Goal: Task Accomplishment & Management: Use online tool/utility

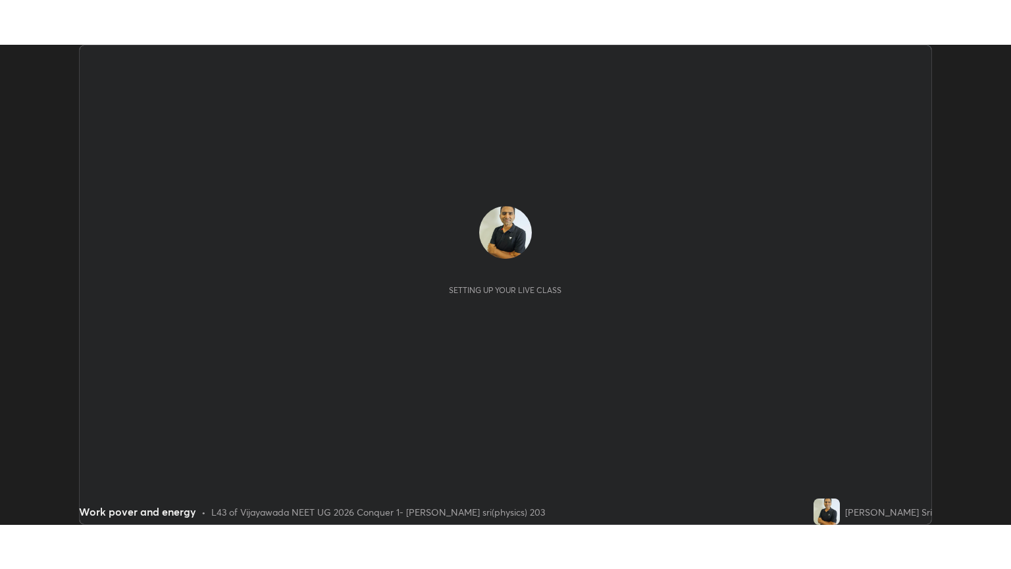
scroll to position [480, 1011]
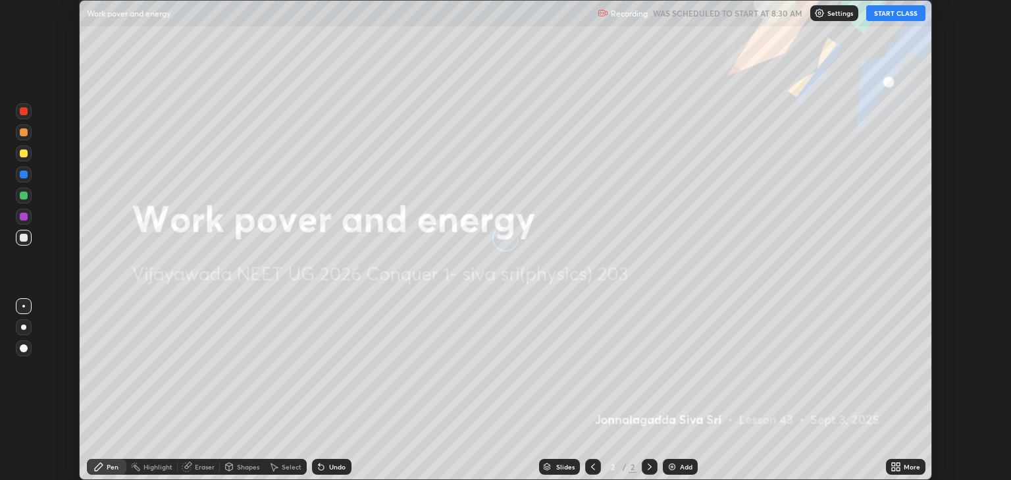
click at [884, 14] on button "START CLASS" at bounding box center [895, 13] width 59 height 16
click at [898, 464] on icon at bounding box center [898, 464] width 3 height 3
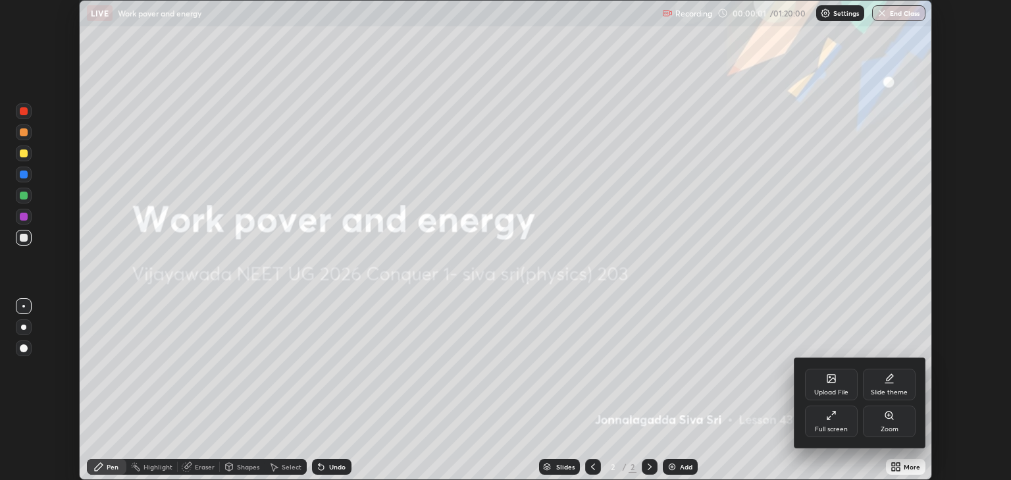
click at [835, 419] on icon at bounding box center [831, 415] width 11 height 11
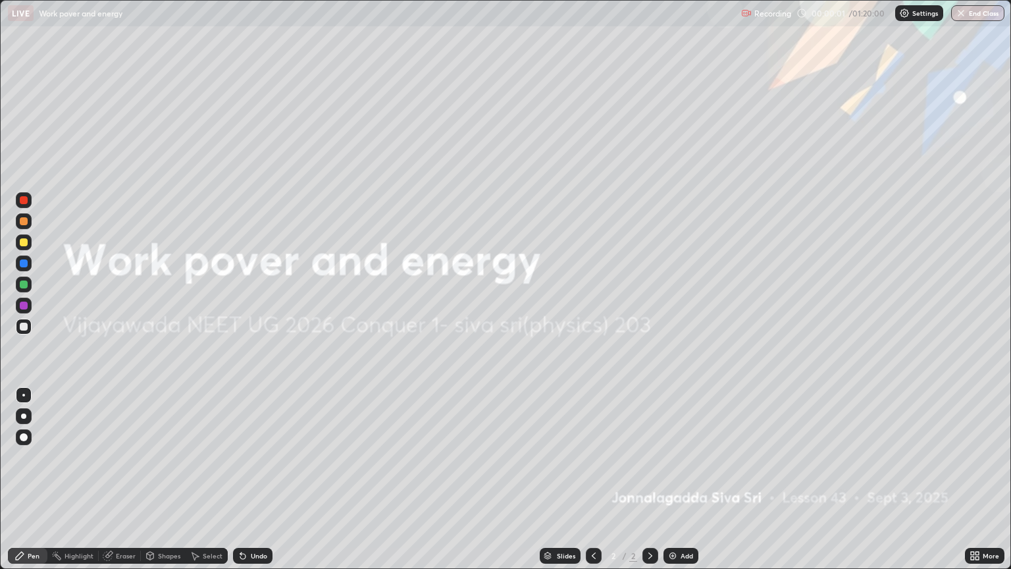
scroll to position [569, 1011]
click at [687, 479] on div "Add" at bounding box center [681, 556] width 35 height 16
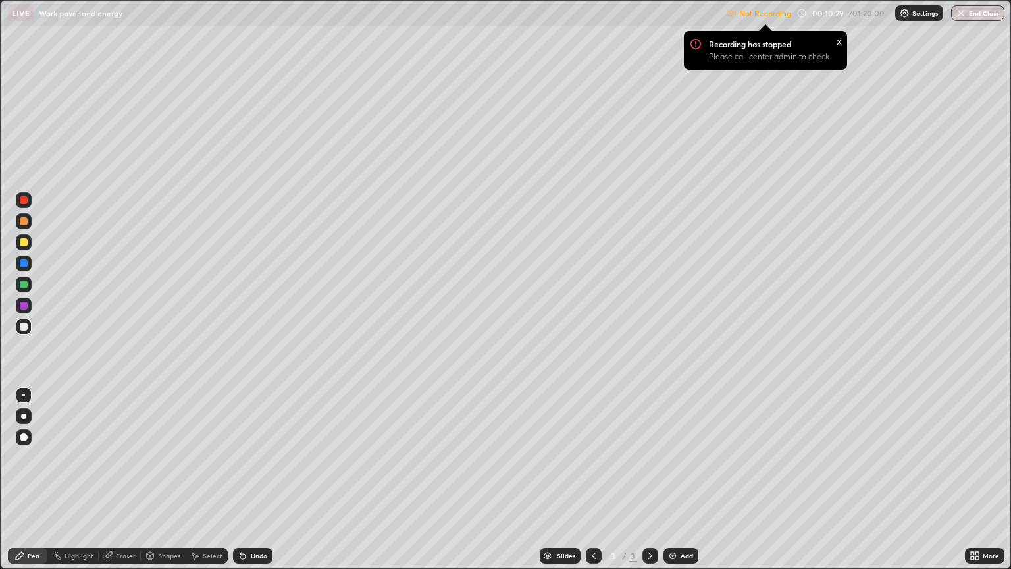
click at [909, 17] on img at bounding box center [904, 13] width 11 height 11
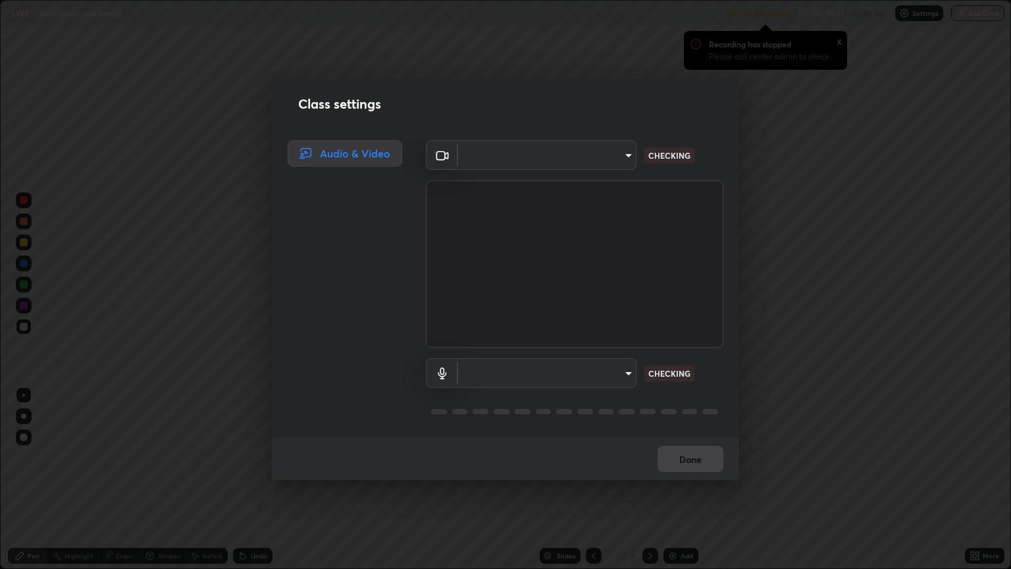
type input "18efe283419ebebb34f3f069735d570d1efa482ca5ebb0fbe8eacb96b6d22603"
type input "dcad4d0ab638e1a35b0cc06f23c8842348ae8cd1eb66fe60e42d8e2ec81f684a"
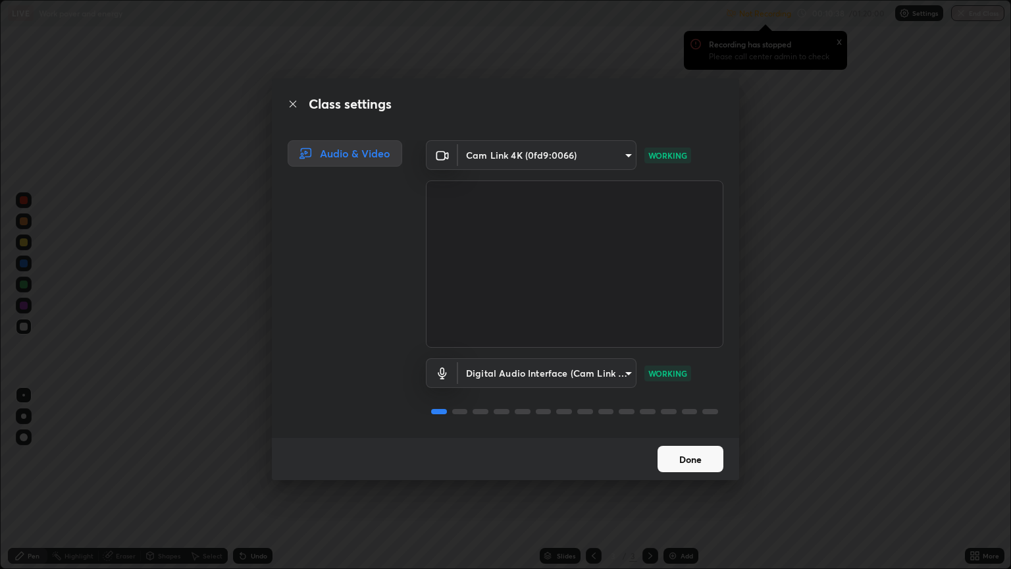
click at [691, 457] on button "Done" at bounding box center [691, 459] width 66 height 26
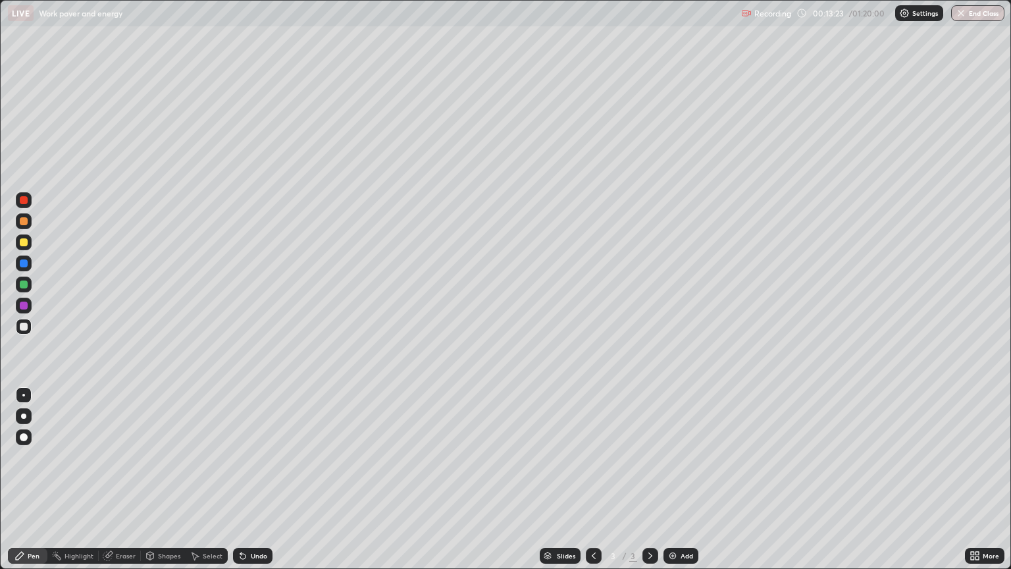
click at [24, 242] on div at bounding box center [24, 242] width 8 height 8
click at [30, 288] on div at bounding box center [24, 285] width 16 height 16
click at [27, 283] on div at bounding box center [24, 284] width 8 height 8
click at [24, 331] on div at bounding box center [24, 327] width 16 height 16
click at [676, 479] on img at bounding box center [673, 555] width 11 height 11
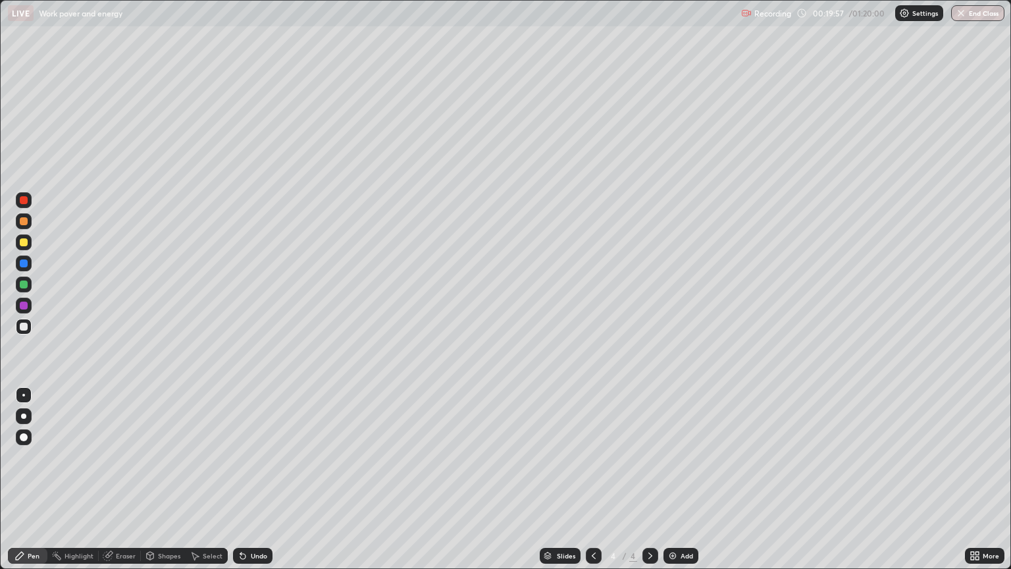
click at [24, 242] on div at bounding box center [24, 242] width 8 height 8
click at [674, 479] on img at bounding box center [673, 555] width 11 height 11
click at [25, 327] on div at bounding box center [24, 327] width 8 height 8
click at [116, 479] on div "Eraser" at bounding box center [126, 555] width 20 height 7
click at [28, 479] on div "Pen" at bounding box center [34, 555] width 12 height 7
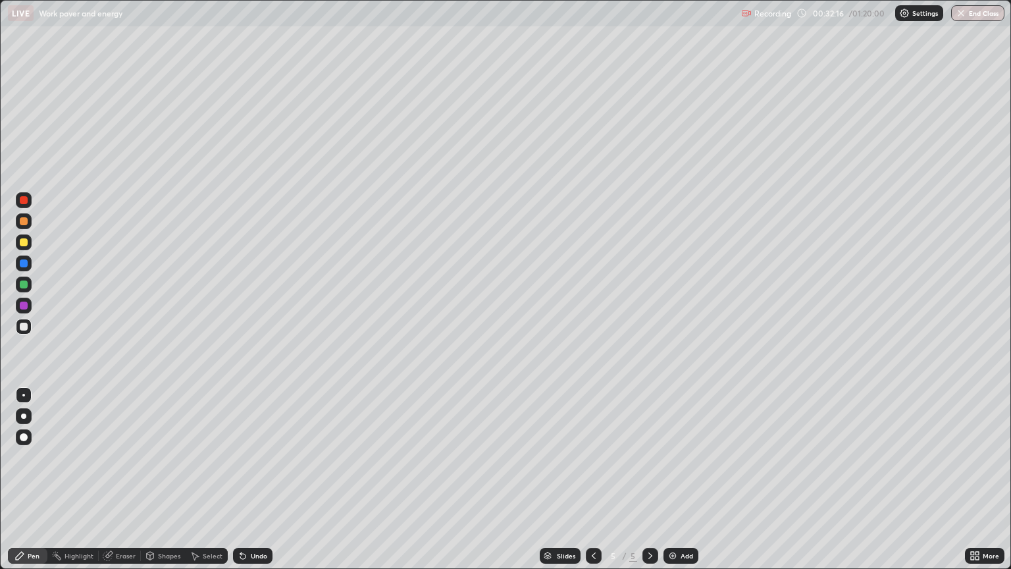
click at [677, 479] on div "Add" at bounding box center [681, 556] width 35 height 16
click at [24, 242] on div at bounding box center [24, 242] width 8 height 8
click at [23, 437] on div at bounding box center [24, 437] width 8 height 8
click at [21, 286] on div at bounding box center [24, 284] width 8 height 8
click at [24, 394] on div at bounding box center [23, 395] width 3 height 3
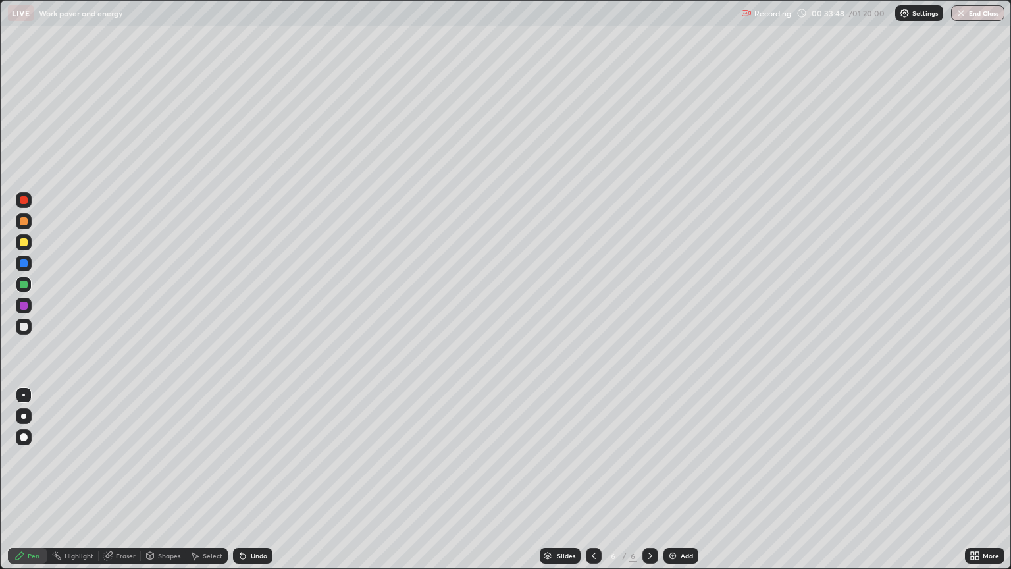
click at [21, 327] on div at bounding box center [24, 327] width 8 height 8
click at [27, 284] on div at bounding box center [24, 284] width 8 height 8
click at [25, 438] on div at bounding box center [24, 437] width 8 height 8
click at [24, 242] on div at bounding box center [24, 242] width 8 height 8
click at [29, 327] on div at bounding box center [24, 327] width 16 height 16
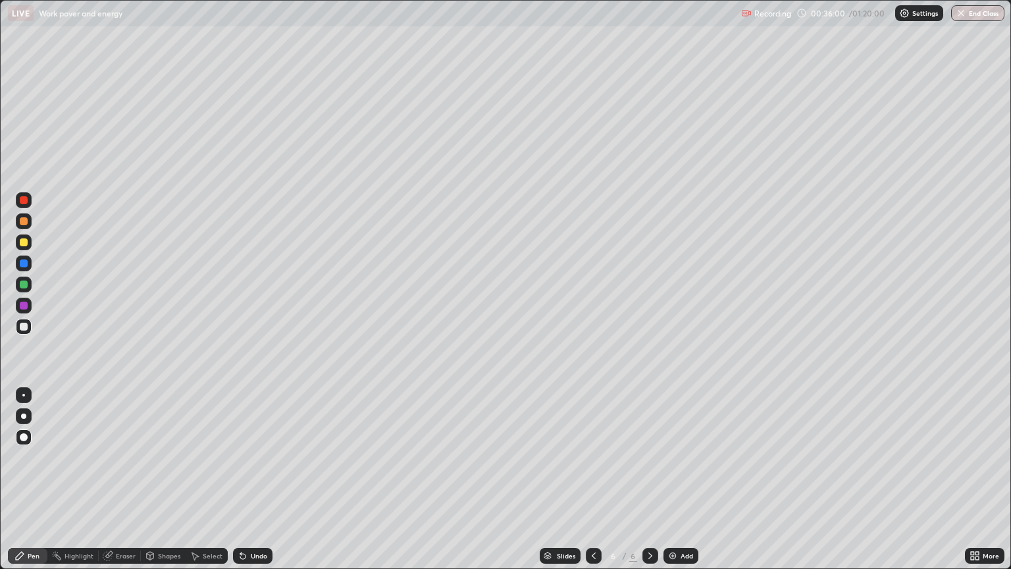
click at [24, 395] on div at bounding box center [23, 395] width 3 height 3
click at [687, 479] on div "Add" at bounding box center [687, 555] width 13 height 7
click at [24, 245] on div at bounding box center [24, 242] width 8 height 8
click at [26, 329] on div at bounding box center [24, 327] width 8 height 8
click at [678, 479] on div "Add" at bounding box center [681, 556] width 35 height 16
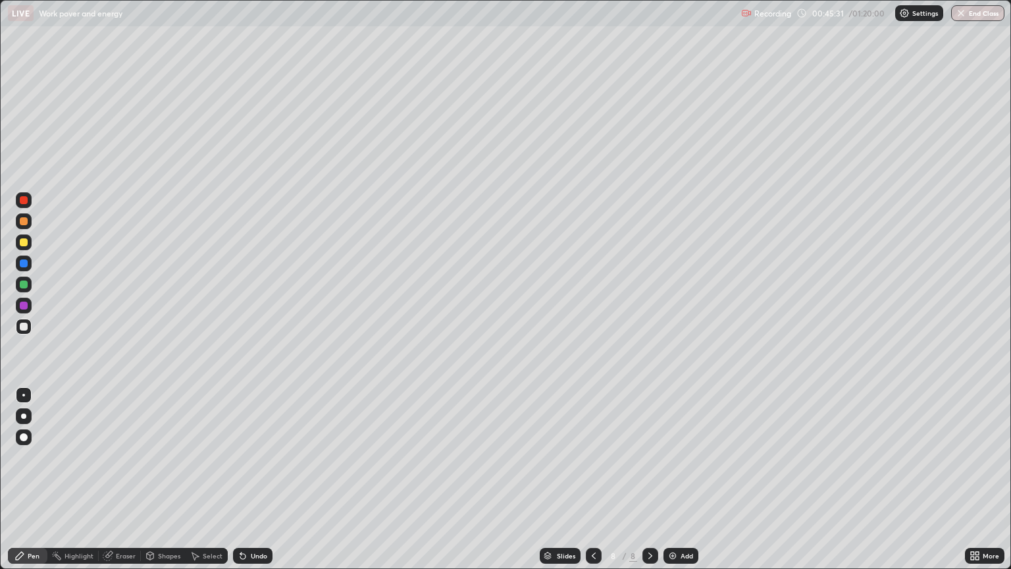
click at [22, 246] on div at bounding box center [24, 242] width 8 height 8
click at [24, 284] on div at bounding box center [24, 284] width 8 height 8
click at [26, 440] on div at bounding box center [24, 437] width 16 height 16
click at [23, 329] on div at bounding box center [24, 327] width 8 height 8
click at [26, 390] on div at bounding box center [24, 395] width 16 height 16
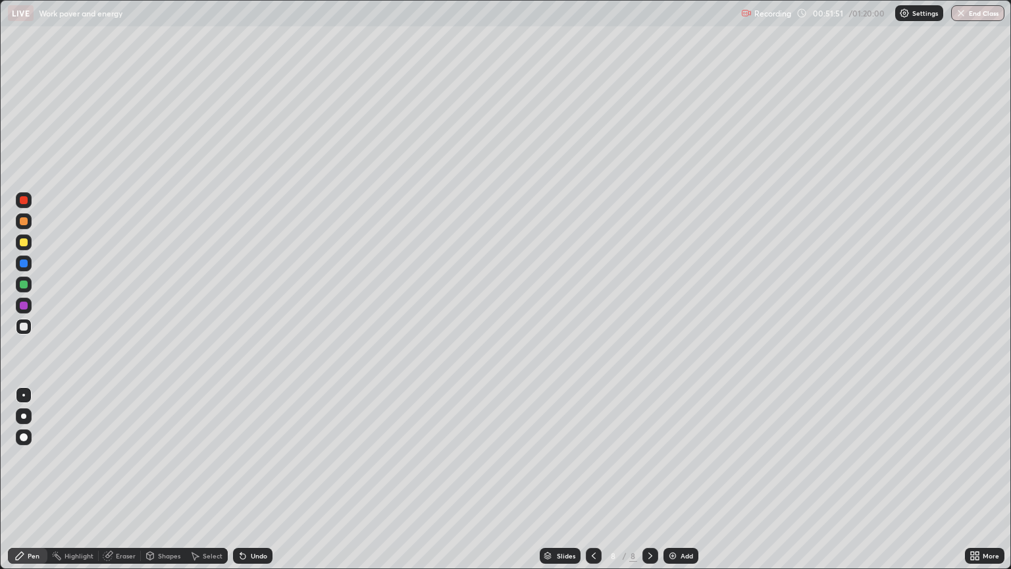
click at [670, 479] on img at bounding box center [673, 555] width 11 height 11
click at [149, 479] on icon at bounding box center [150, 555] width 7 height 2
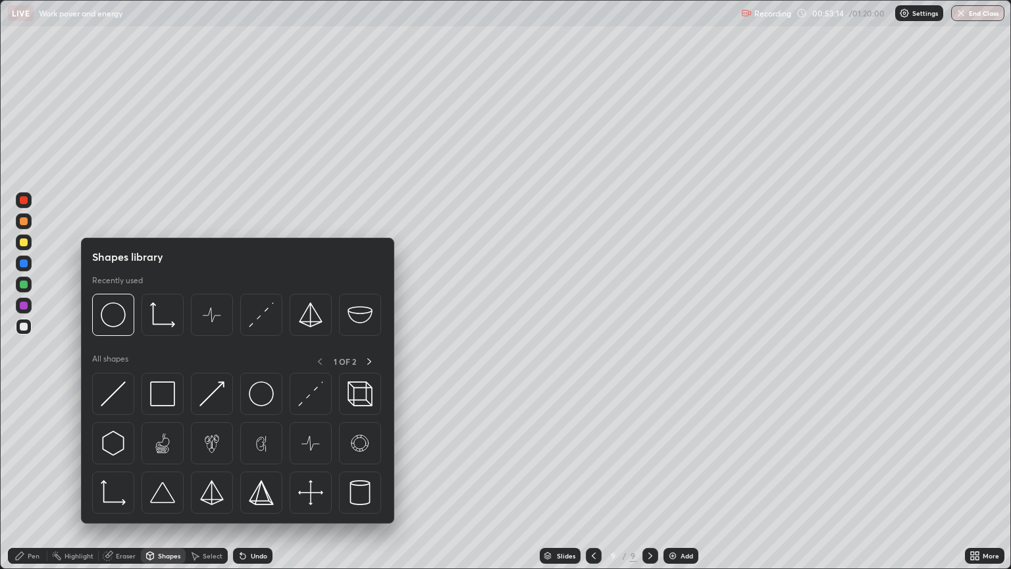
click at [117, 479] on div "Eraser" at bounding box center [126, 555] width 20 height 7
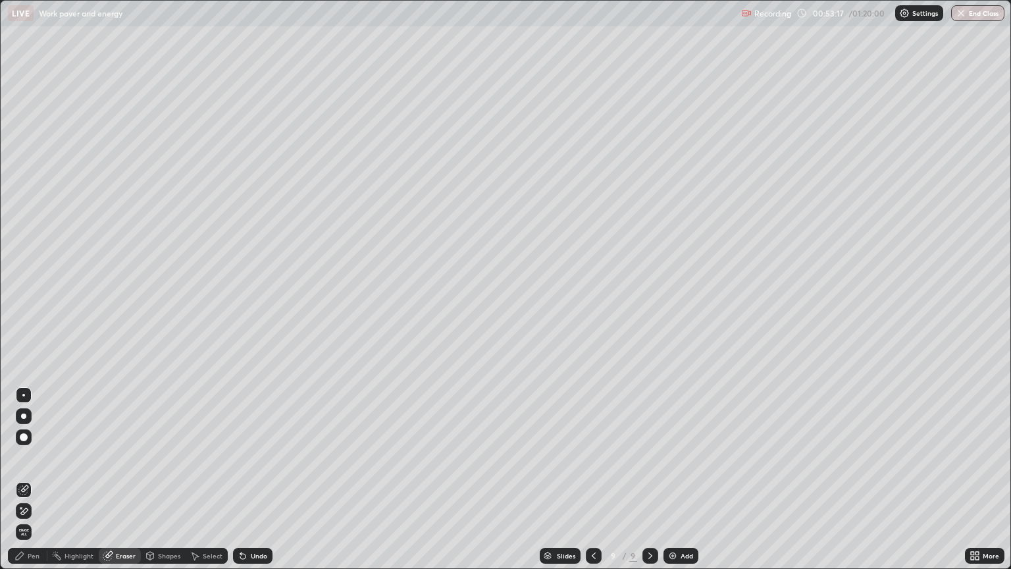
click at [29, 479] on div "Pen" at bounding box center [34, 555] width 12 height 7
click at [24, 286] on div at bounding box center [24, 284] width 8 height 8
click at [677, 479] on div "Add" at bounding box center [681, 556] width 35 height 16
click at [26, 244] on div at bounding box center [24, 242] width 8 height 8
click at [24, 329] on div at bounding box center [24, 327] width 8 height 8
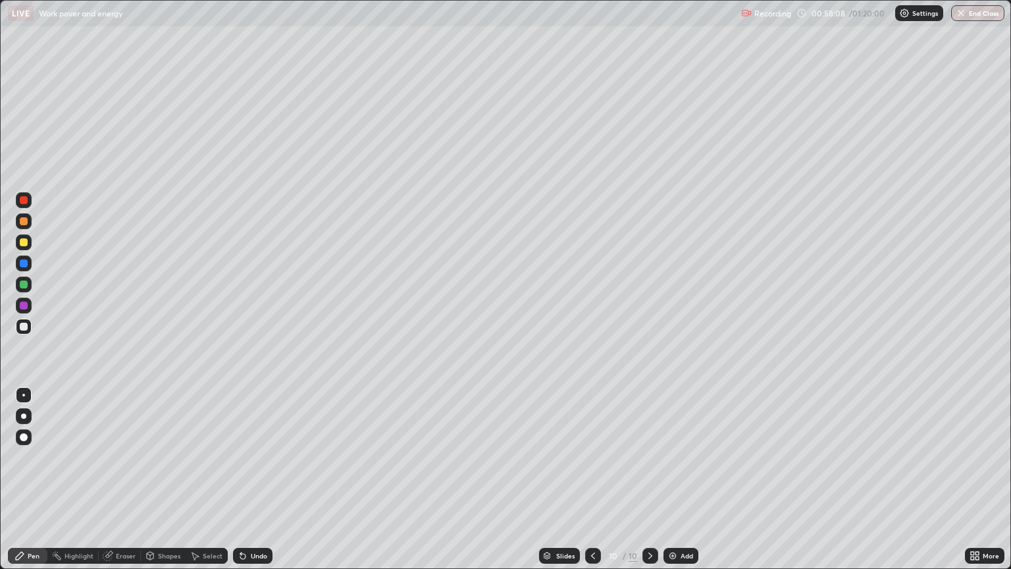
click at [116, 479] on div "Eraser" at bounding box center [126, 555] width 20 height 7
click at [30, 479] on div "Pen" at bounding box center [34, 555] width 12 height 7
click at [24, 242] on div at bounding box center [24, 242] width 8 height 8
click at [119, 479] on div "Eraser" at bounding box center [126, 555] width 20 height 7
click at [36, 479] on div "Pen" at bounding box center [28, 556] width 40 height 16
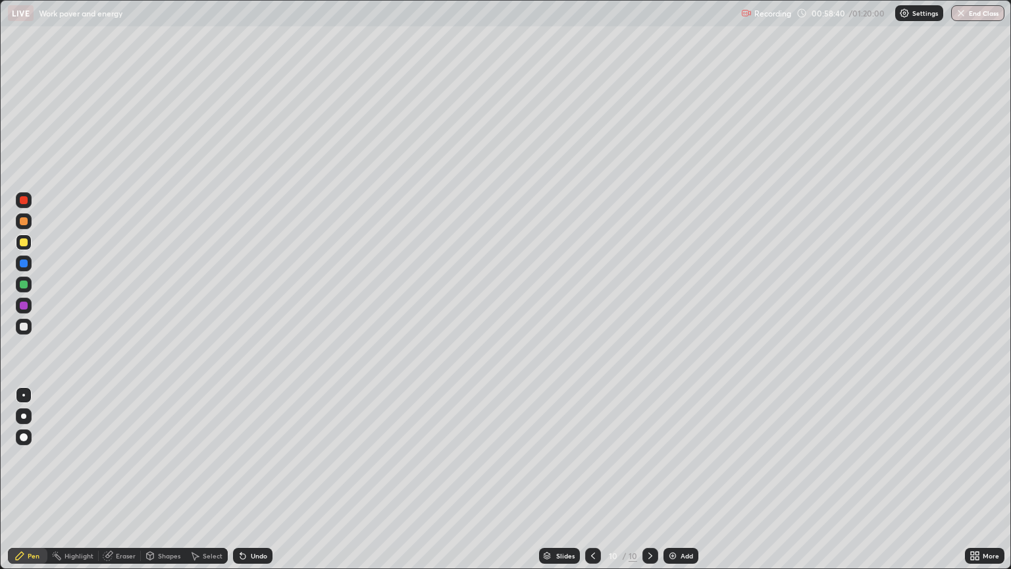
click at [24, 284] on div at bounding box center [24, 284] width 8 height 8
click at [683, 479] on div "Add" at bounding box center [687, 555] width 13 height 7
click at [24, 327] on div at bounding box center [24, 327] width 8 height 8
click at [24, 242] on div at bounding box center [24, 242] width 8 height 8
click at [683, 479] on div "Add" at bounding box center [681, 556] width 35 height 16
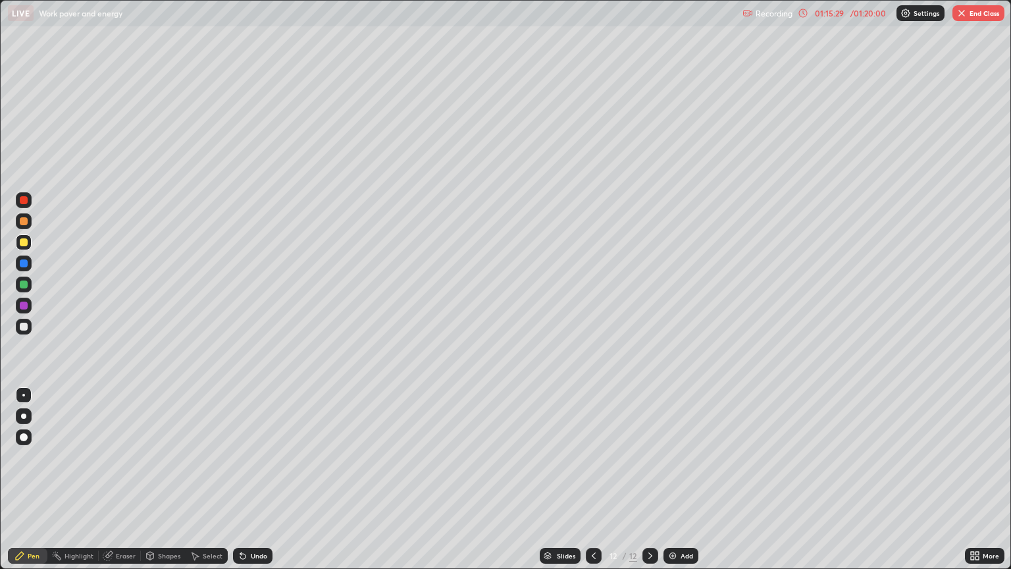
click at [29, 288] on div at bounding box center [24, 285] width 16 height 16
click at [20, 327] on div at bounding box center [24, 327] width 8 height 8
click at [24, 413] on div at bounding box center [23, 415] width 5 height 5
click at [24, 286] on div at bounding box center [24, 284] width 8 height 8
click at [27, 285] on div at bounding box center [24, 284] width 8 height 8
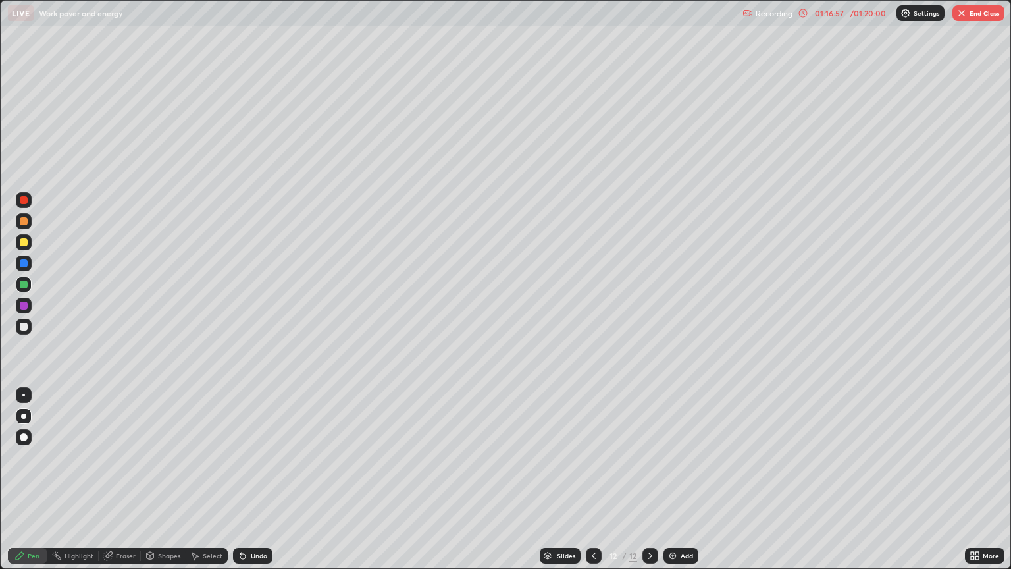
click at [29, 265] on div at bounding box center [24, 263] width 16 height 16
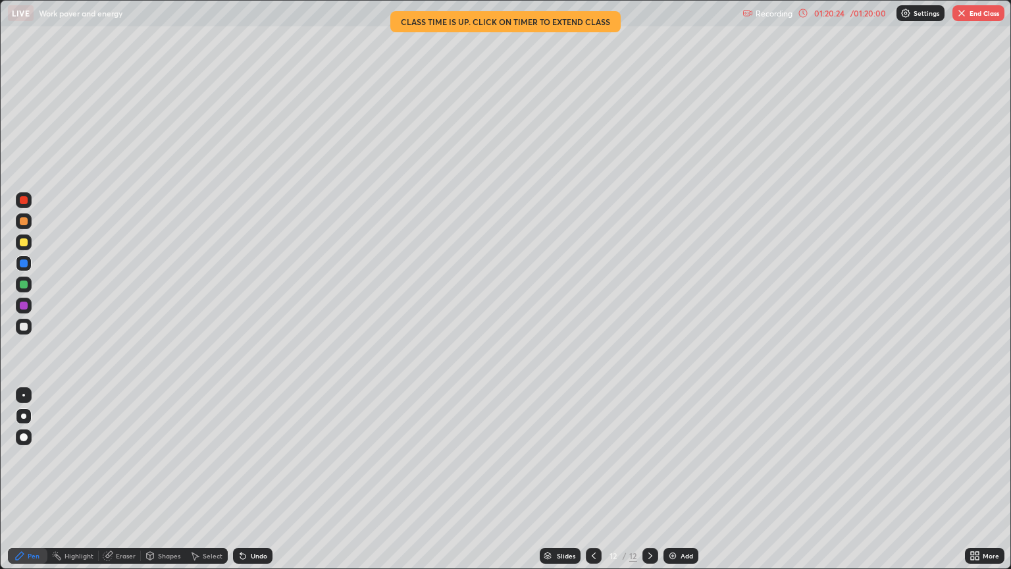
click at [806, 14] on icon at bounding box center [803, 13] width 11 height 11
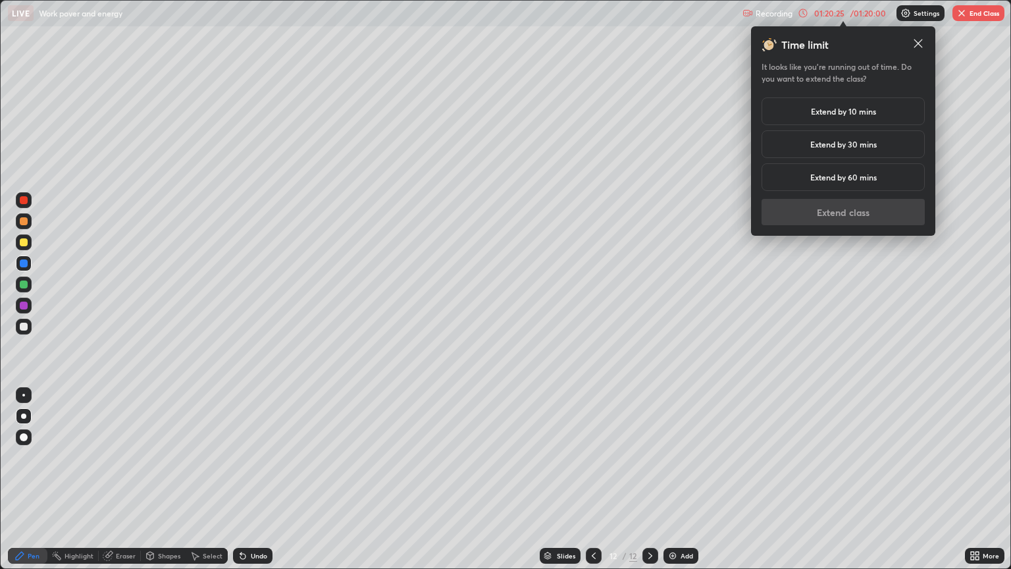
click at [855, 113] on h5 "Extend by 10 mins" at bounding box center [843, 111] width 65 height 12
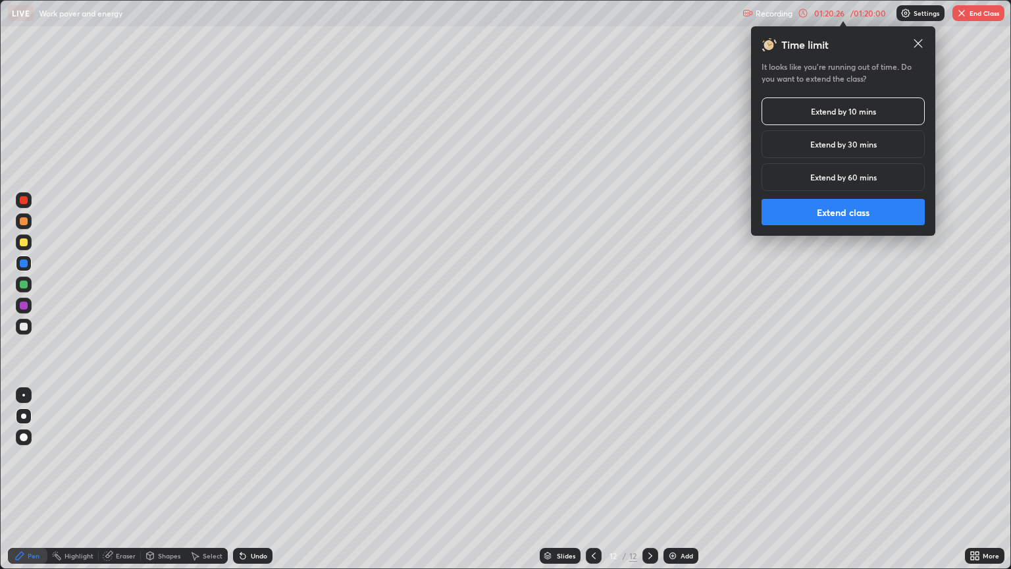
click at [833, 214] on button "Extend class" at bounding box center [843, 212] width 163 height 26
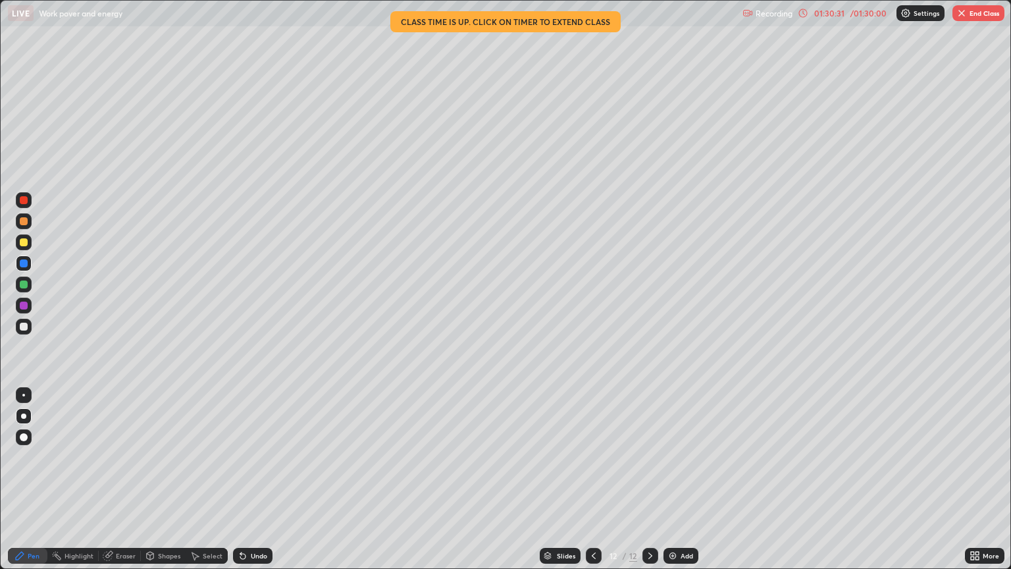
click at [977, 16] on button "End Class" at bounding box center [979, 13] width 52 height 16
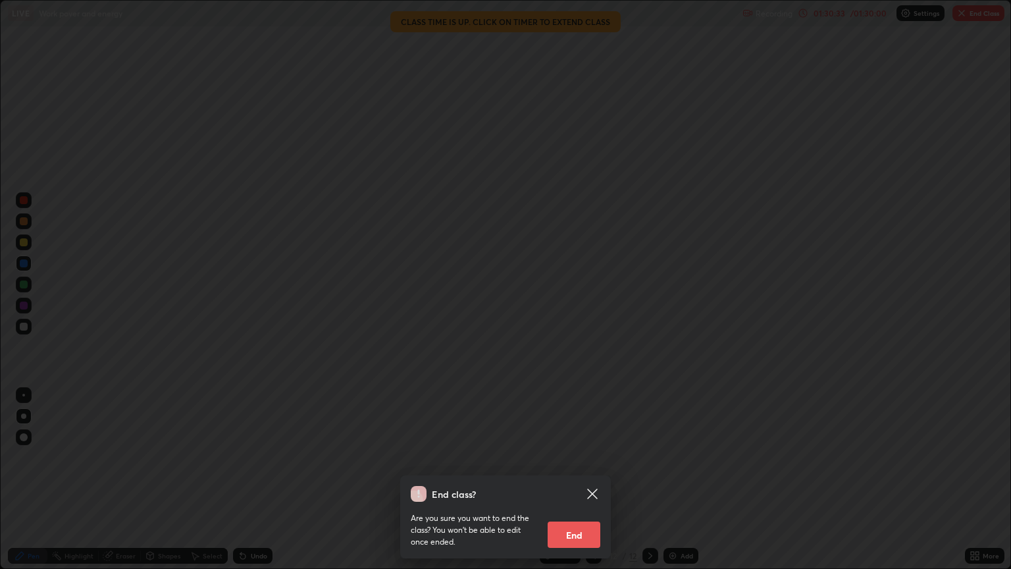
click at [584, 479] on button "End" at bounding box center [574, 534] width 53 height 26
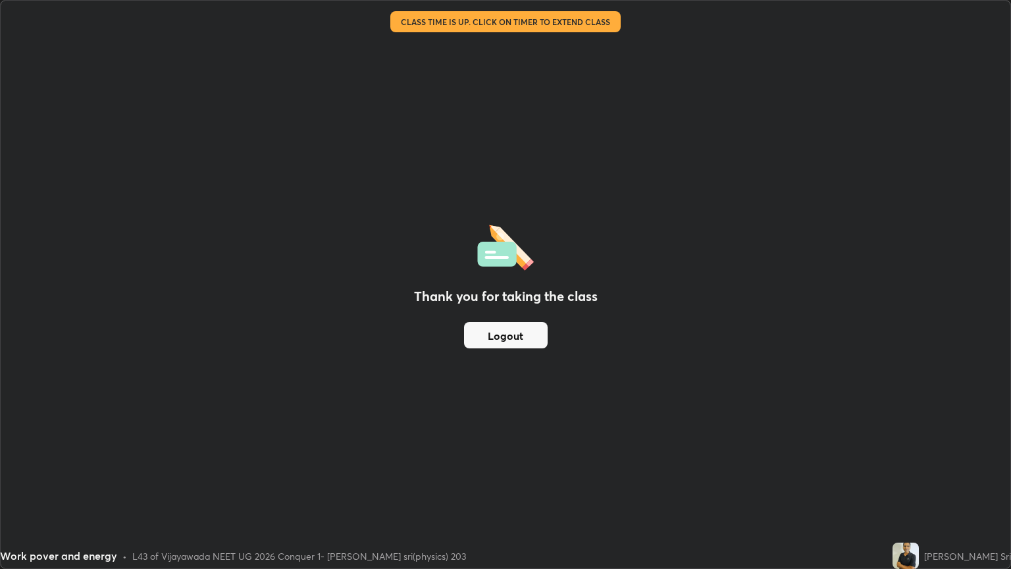
click at [541, 333] on button "Logout" at bounding box center [506, 335] width 84 height 26
click at [531, 338] on button "Logout" at bounding box center [506, 335] width 84 height 26
